Goal: Task Accomplishment & Management: Complete application form

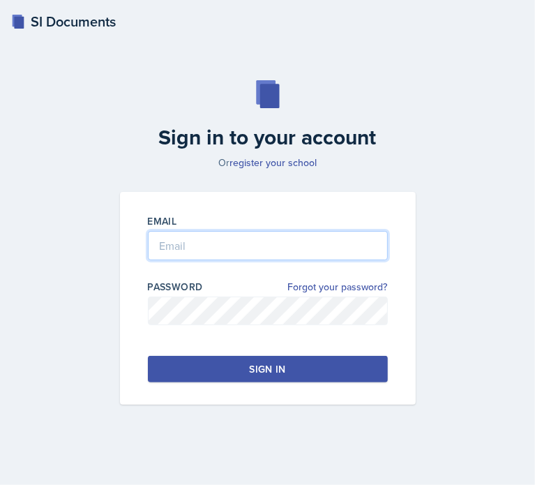
type input "[EMAIL_ADDRESS][DOMAIN_NAME]"
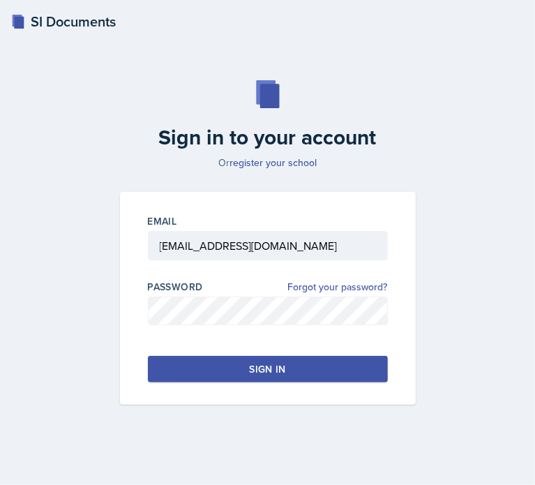
click at [285, 361] on button "Sign in" at bounding box center [268, 369] width 240 height 27
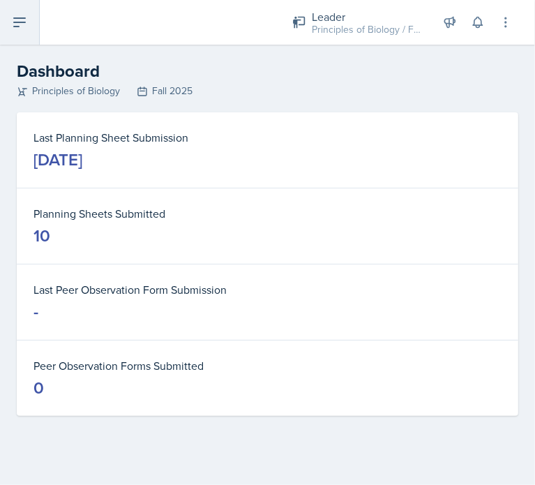
click at [23, 27] on icon at bounding box center [19, 22] width 17 height 17
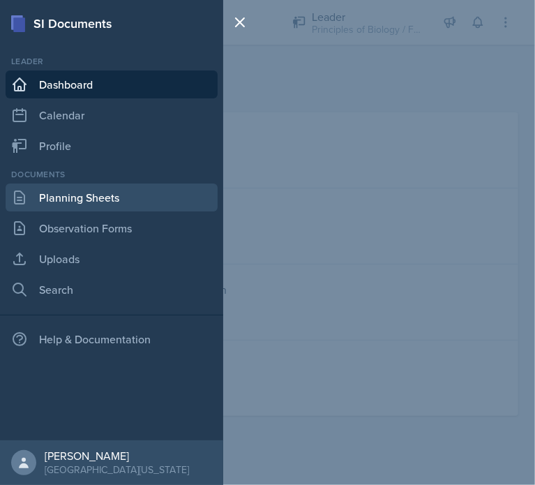
click at [137, 198] on link "Planning Sheets" at bounding box center [112, 197] width 212 height 28
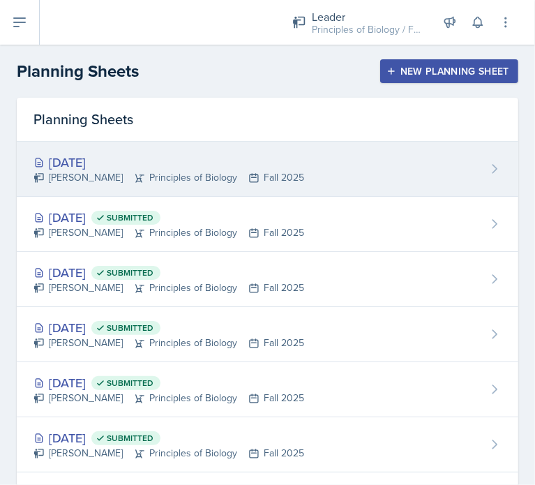
click at [361, 168] on div "[DATE] [PERSON_NAME] Principles of Biology Fall 2025" at bounding box center [267, 169] width 501 height 55
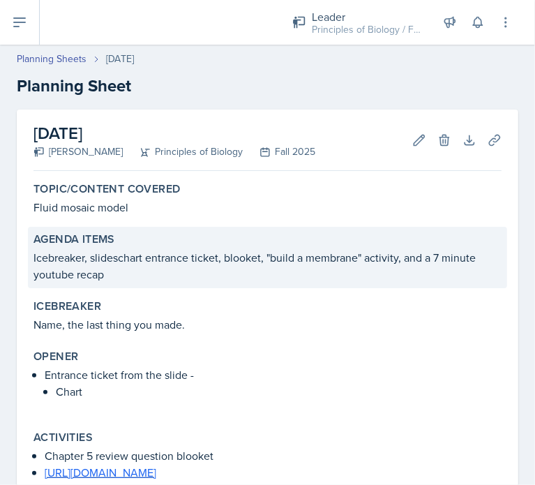
scroll to position [521, 0]
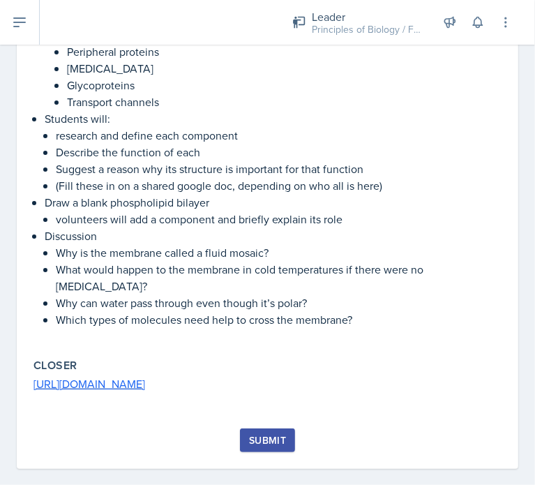
click at [278, 434] on button "Submit" at bounding box center [267, 440] width 55 height 24
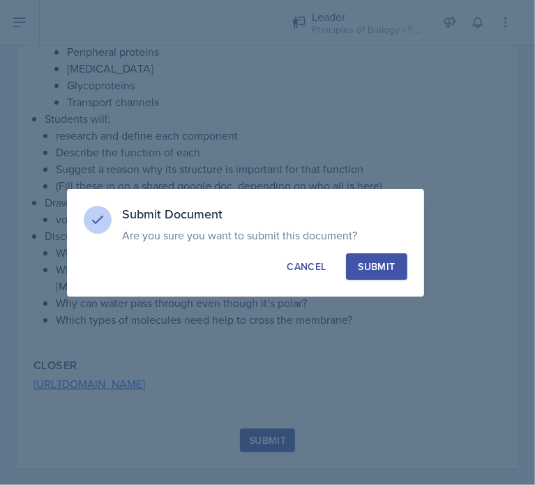
click at [368, 266] on div "Submit" at bounding box center [376, 266] width 37 height 14
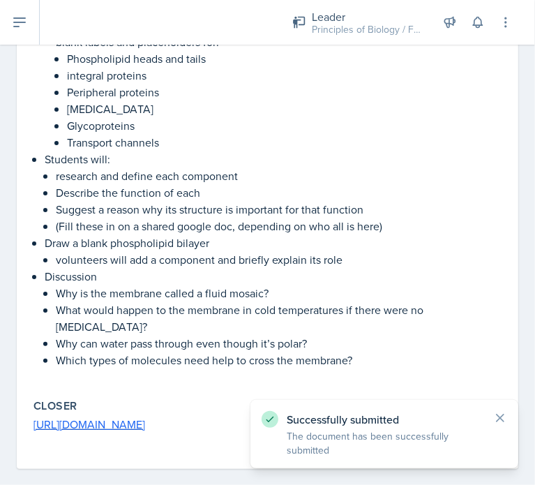
scroll to position [0, 0]
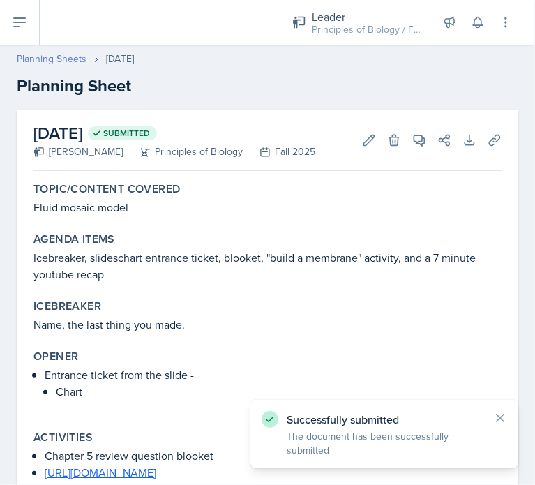
click at [54, 57] on link "Planning Sheets" at bounding box center [52, 59] width 70 height 15
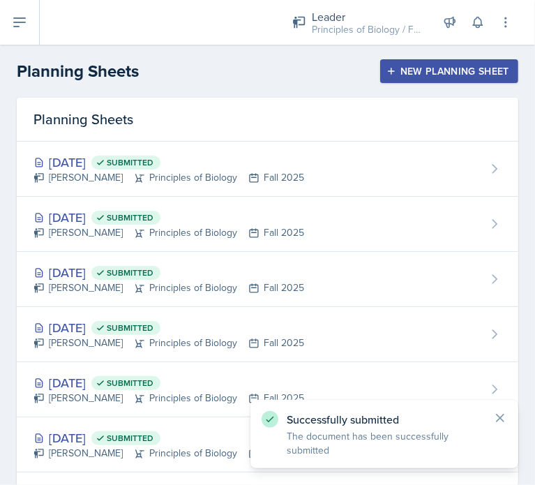
click at [411, 70] on div "New Planning Sheet" at bounding box center [449, 71] width 120 height 11
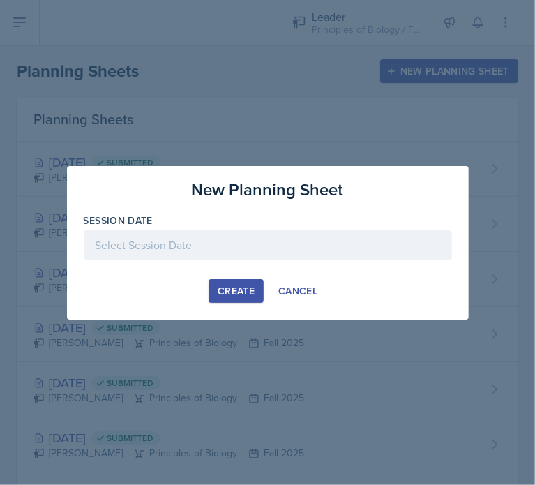
click at [276, 241] on div at bounding box center [268, 244] width 368 height 29
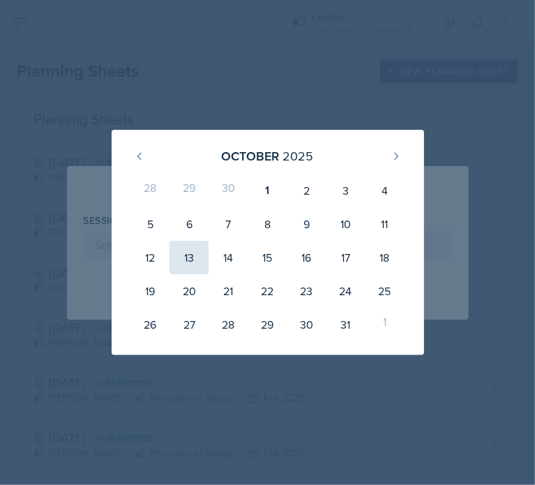
click at [190, 264] on div "13" at bounding box center [188, 257] width 39 height 33
type input "[DATE]"
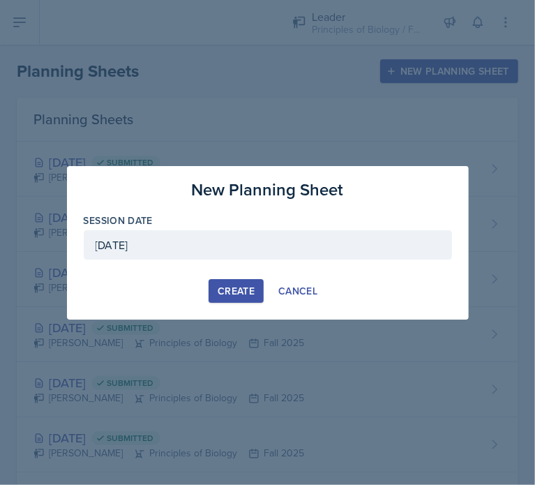
click at [248, 289] on div "Create" at bounding box center [236, 290] width 37 height 11
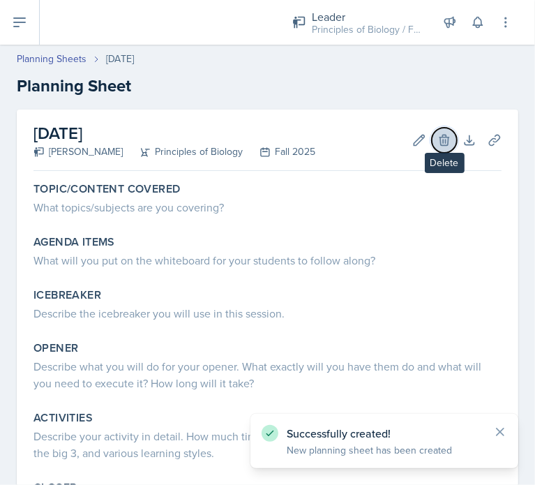
click at [444, 139] on button "Delete" at bounding box center [444, 140] width 25 height 25
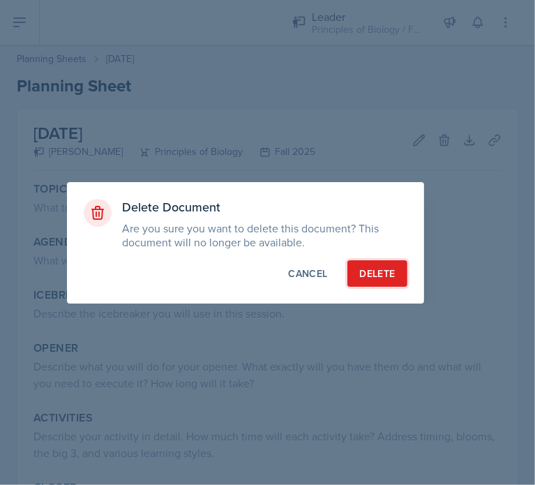
click at [393, 270] on div "Delete" at bounding box center [377, 273] width 36 height 14
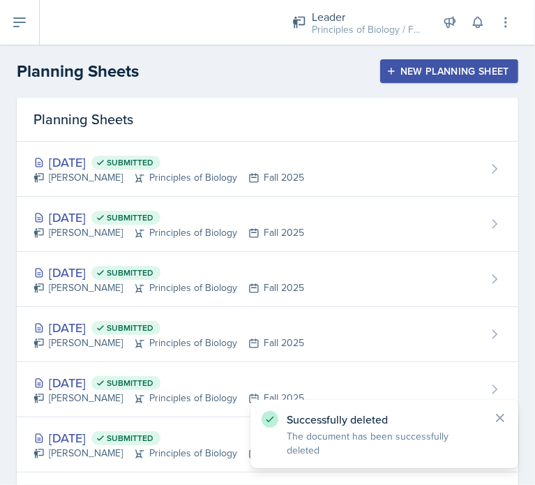
click at [427, 70] on div "New Planning Sheet" at bounding box center [449, 71] width 120 height 11
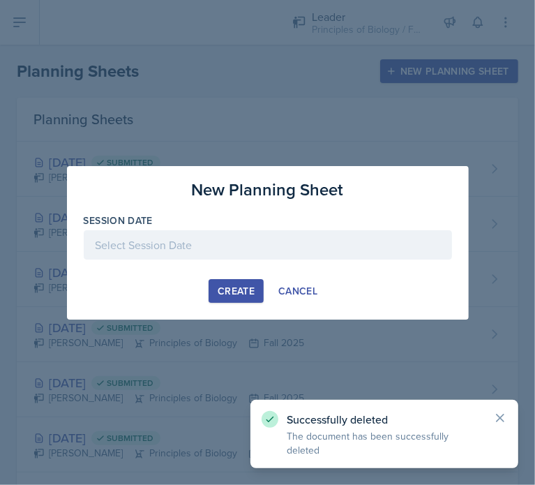
click at [292, 240] on div at bounding box center [268, 244] width 368 height 29
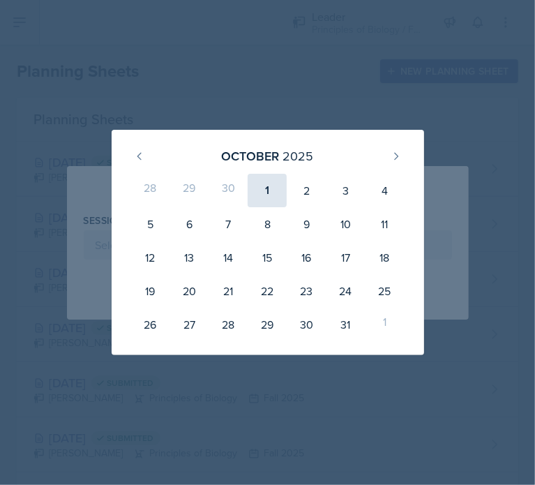
click at [262, 189] on div "1" at bounding box center [267, 190] width 39 height 33
type input "[DATE]"
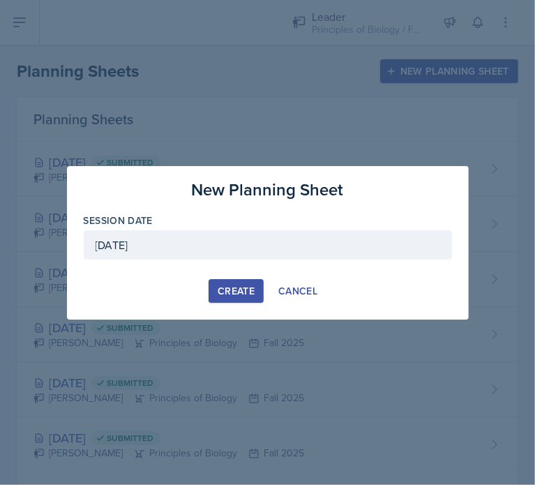
click at [232, 287] on div "Create" at bounding box center [236, 290] width 37 height 11
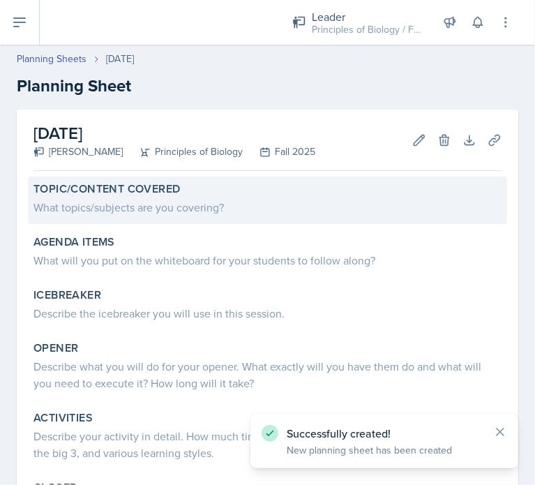
click at [271, 199] on div "What topics/subjects are you covering?" at bounding box center [267, 207] width 468 height 17
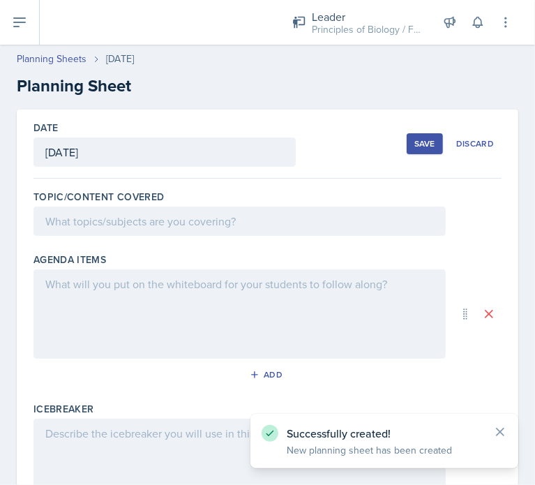
click at [161, 229] on div at bounding box center [239, 220] width 412 height 29
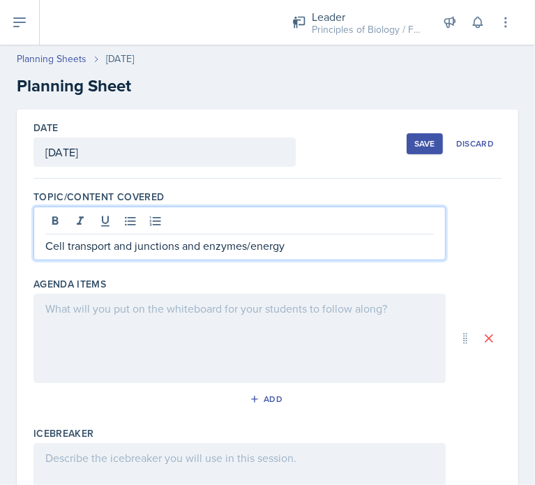
click at [164, 315] on div at bounding box center [239, 338] width 412 height 89
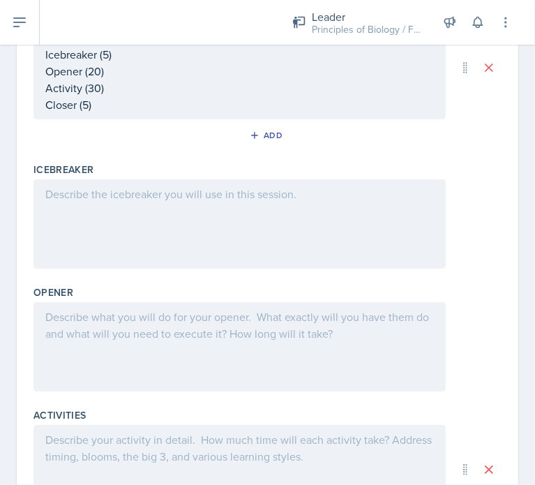
click at [250, 217] on div at bounding box center [239, 223] width 412 height 89
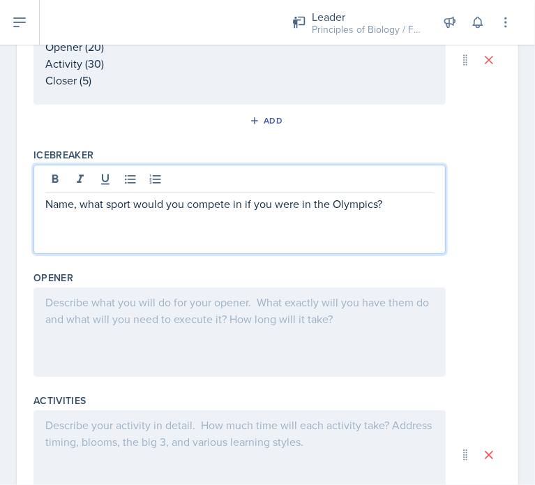
click at [333, 321] on div at bounding box center [239, 331] width 412 height 89
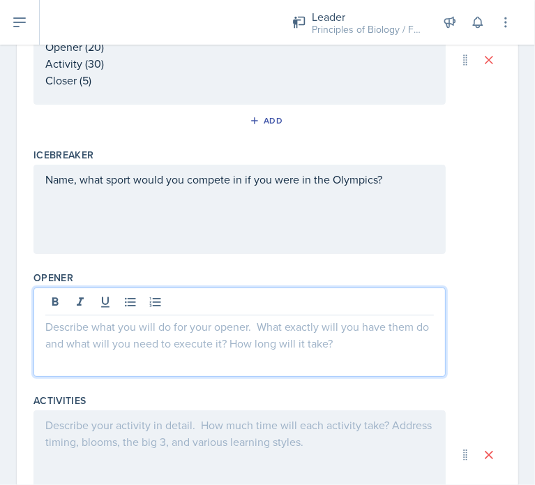
scroll to position [278, 0]
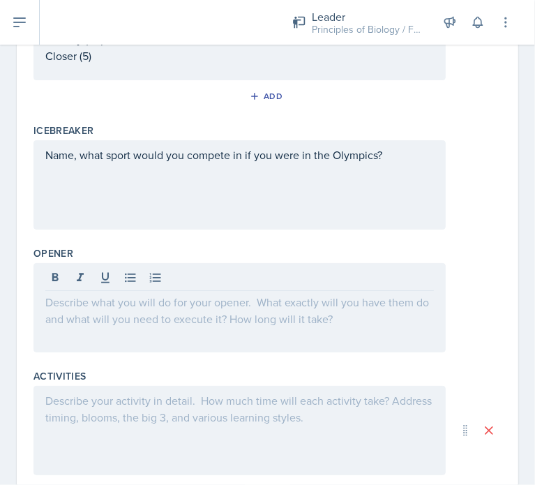
click at [349, 308] on p at bounding box center [239, 302] width 388 height 17
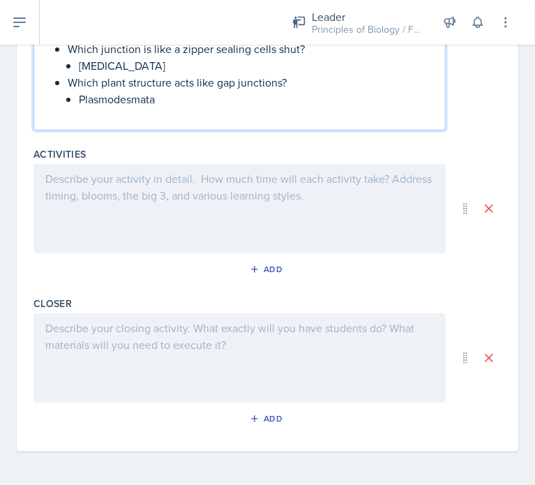
scroll to position [1132, 0]
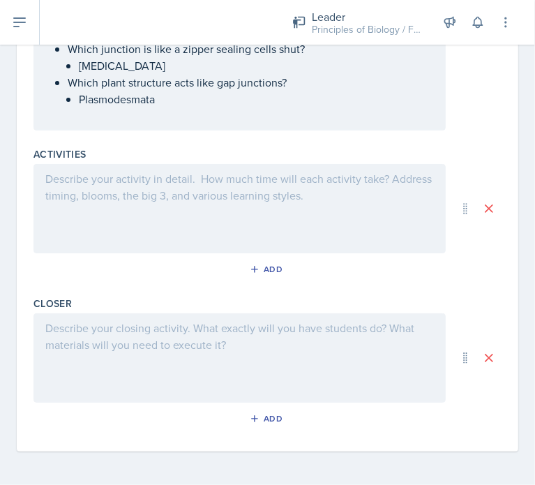
click at [292, 199] on div at bounding box center [239, 208] width 412 height 89
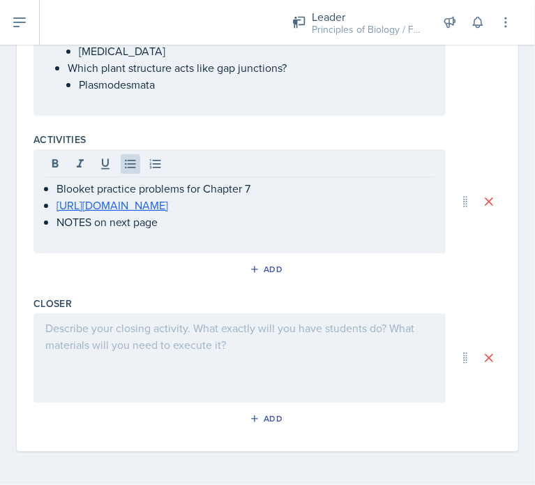
click at [343, 353] on div at bounding box center [239, 357] width 412 height 89
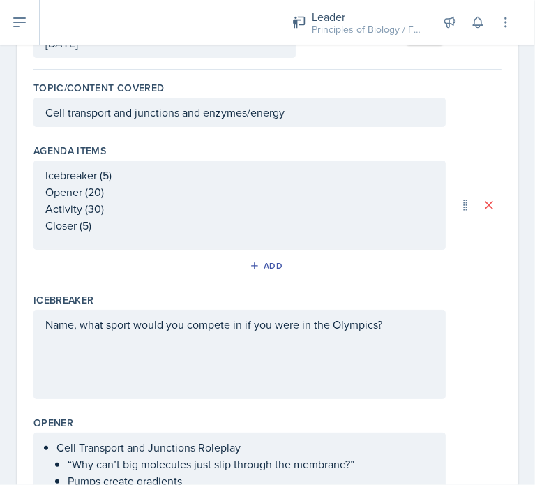
scroll to position [0, 0]
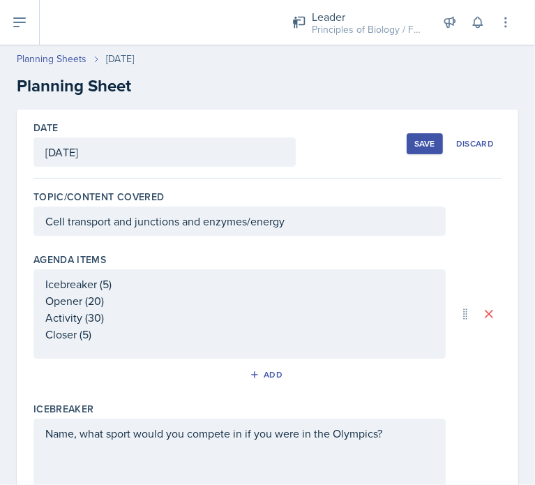
click at [410, 136] on button "Save" at bounding box center [425, 143] width 36 height 21
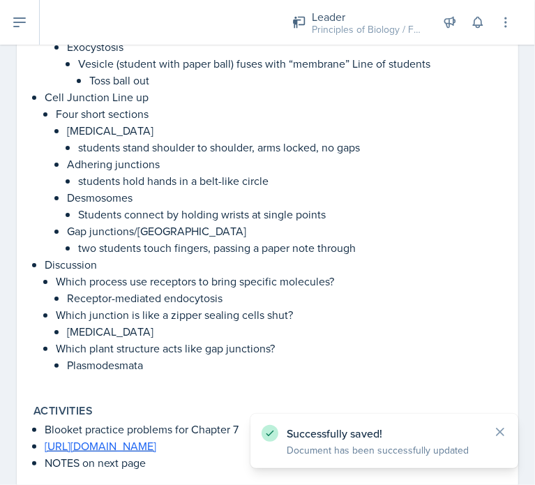
scroll to position [822, 0]
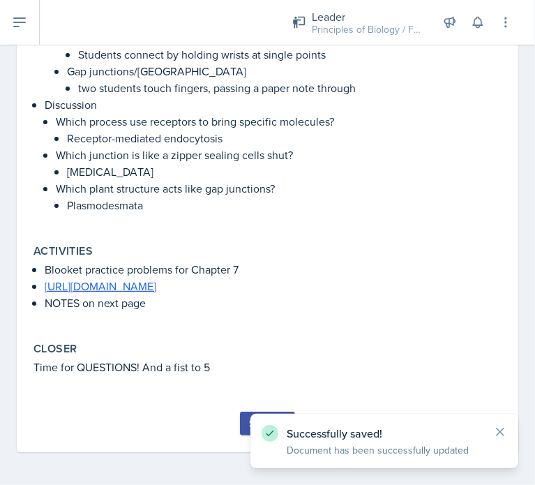
click at [241, 416] on button "Submit" at bounding box center [267, 423] width 55 height 24
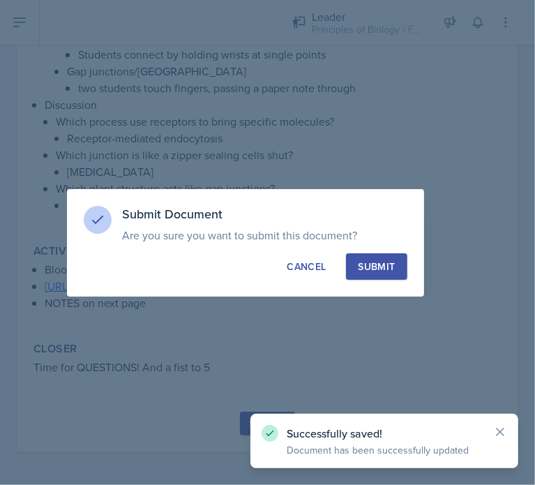
click at [380, 275] on button "Submit" at bounding box center [376, 266] width 61 height 27
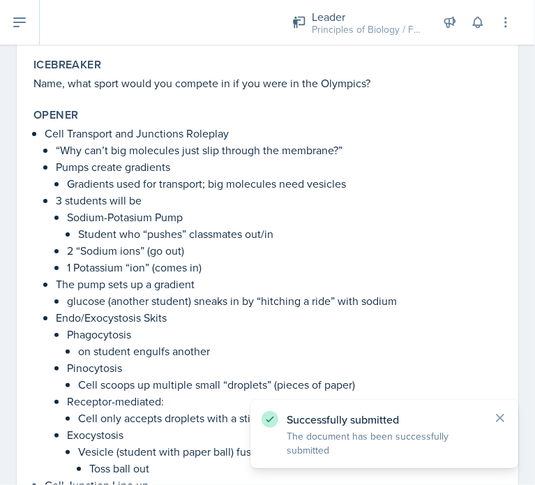
scroll to position [0, 0]
